Goal: Check status

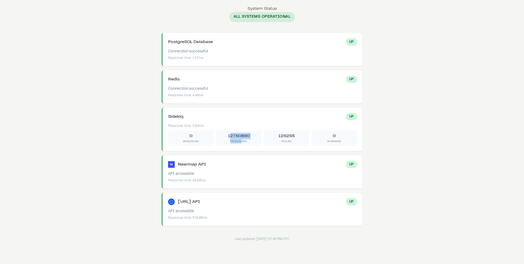
drag, startPoint x: 232, startPoint y: 137, endPoint x: 241, endPoint y: 142, distance: 9.8
click at [241, 142] on div "12750890 Processed" at bounding box center [239, 138] width 46 height 15
click at [241, 142] on div "Processed" at bounding box center [238, 141] width 41 height 4
drag, startPoint x: 244, startPoint y: 142, endPoint x: 237, endPoint y: 135, distance: 10.0
click at [237, 135] on div "12750890 Processed" at bounding box center [239, 138] width 46 height 15
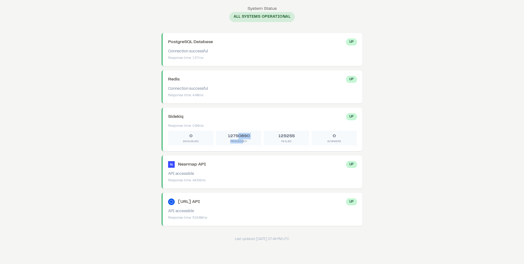
click at [237, 135] on div "12750890" at bounding box center [238, 136] width 41 height 7
drag, startPoint x: 243, startPoint y: 137, endPoint x: 254, endPoint y: 145, distance: 13.3
click at [254, 145] on div "12750890 Processed" at bounding box center [239, 138] width 46 height 15
drag, startPoint x: 238, startPoint y: 134, endPoint x: 235, endPoint y: 132, distance: 2.8
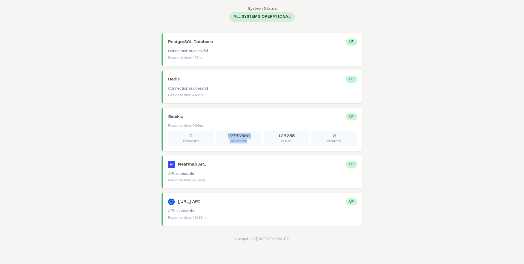
click at [235, 132] on div "12750890 Processed" at bounding box center [239, 138] width 46 height 15
drag, startPoint x: 235, startPoint y: 132, endPoint x: 247, endPoint y: 144, distance: 16.6
click at [247, 144] on div "12750890 Processed" at bounding box center [239, 138] width 46 height 15
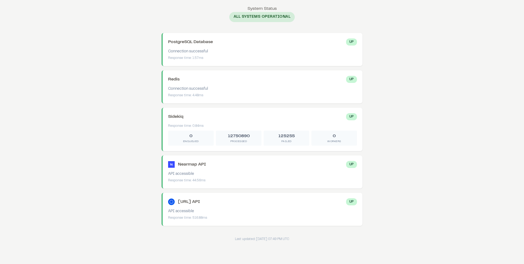
click at [123, 21] on body "System Status System Status All Systems Operational PostgreSQL Database Up Conn…" at bounding box center [262, 123] width 524 height 247
